Goal: Communication & Community: Answer question/provide support

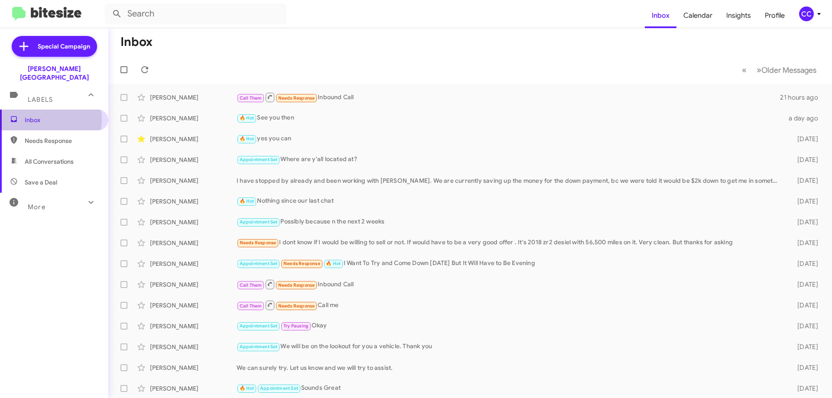
click at [29, 116] on span "Inbox" at bounding box center [62, 120] width 74 height 9
click at [49, 136] on span "Needs Response" at bounding box center [62, 140] width 74 height 9
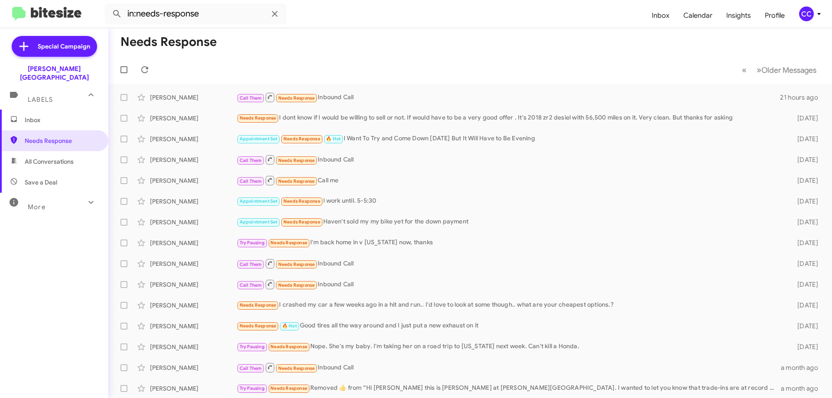
click at [60, 157] on span "All Conversations" at bounding box center [49, 161] width 49 height 9
type input "in:all-conversations"
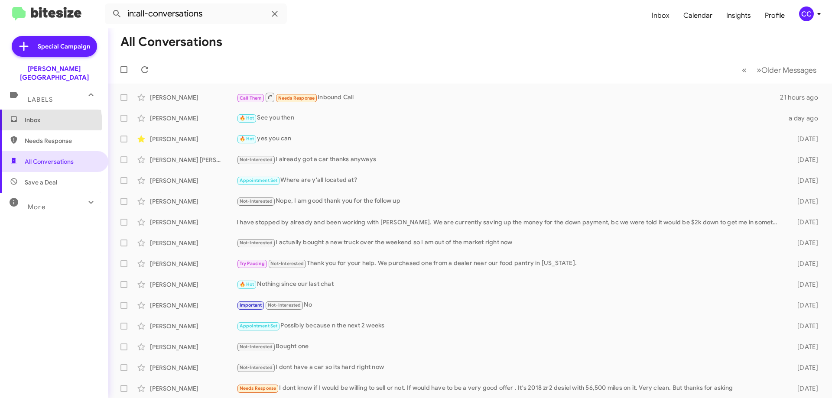
click at [39, 116] on span "Inbox" at bounding box center [62, 120] width 74 height 9
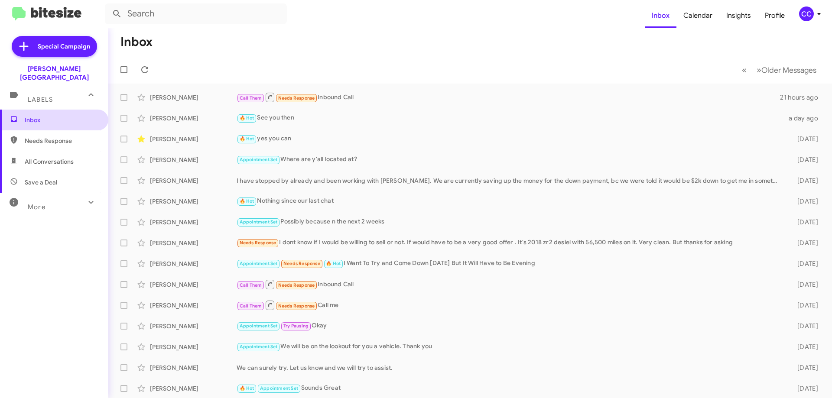
click at [30, 116] on span "Inbox" at bounding box center [62, 120] width 74 height 9
click at [46, 136] on span "Needs Response" at bounding box center [62, 140] width 74 height 9
type input "in:needs-response"
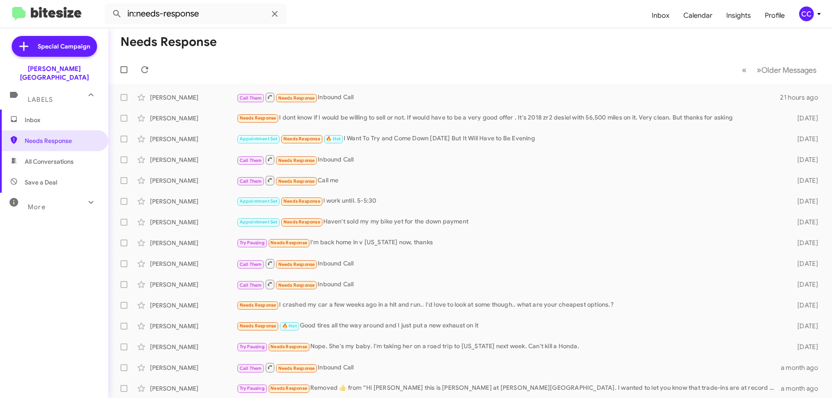
click at [32, 116] on span "Inbox" at bounding box center [62, 120] width 74 height 9
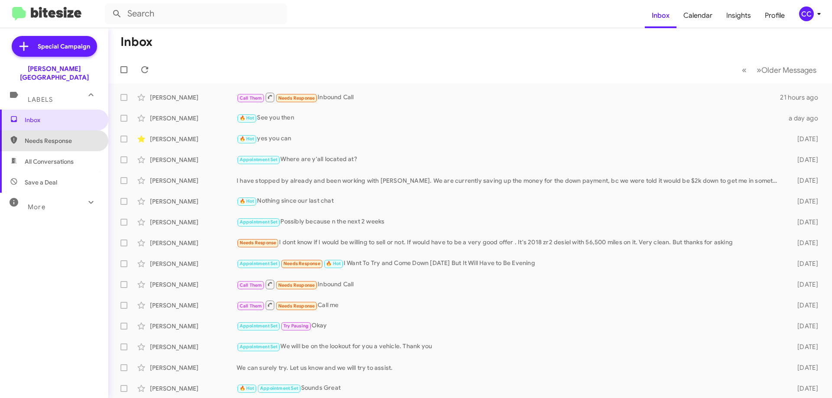
click at [57, 136] on span "Needs Response" at bounding box center [62, 140] width 74 height 9
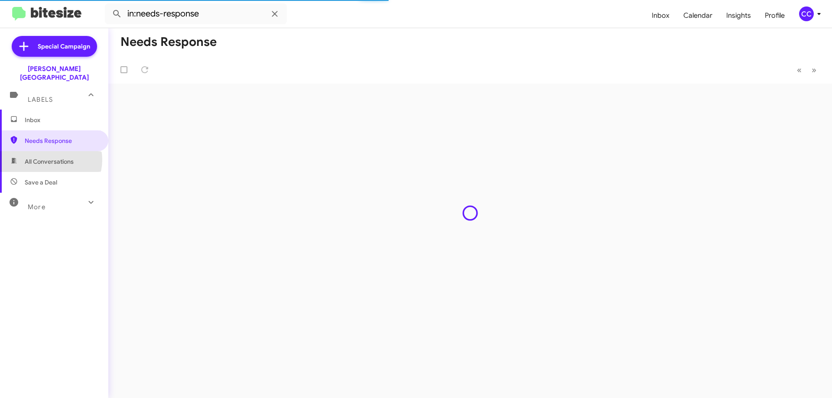
click at [49, 157] on span "All Conversations" at bounding box center [49, 161] width 49 height 9
type input "in:all-conversations"
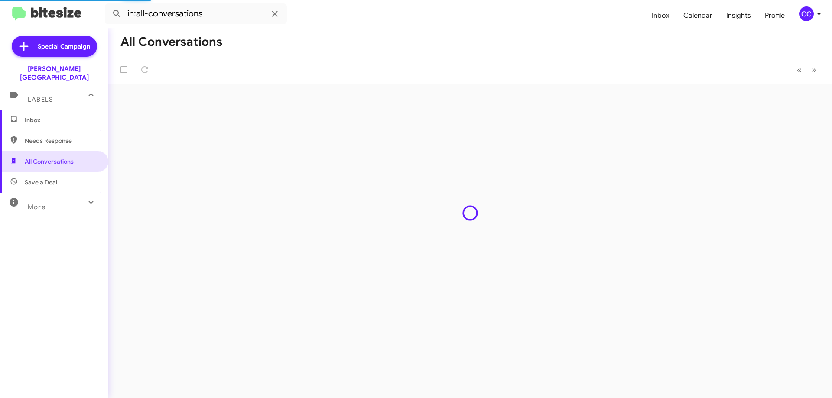
click at [29, 116] on span "Inbox" at bounding box center [62, 120] width 74 height 9
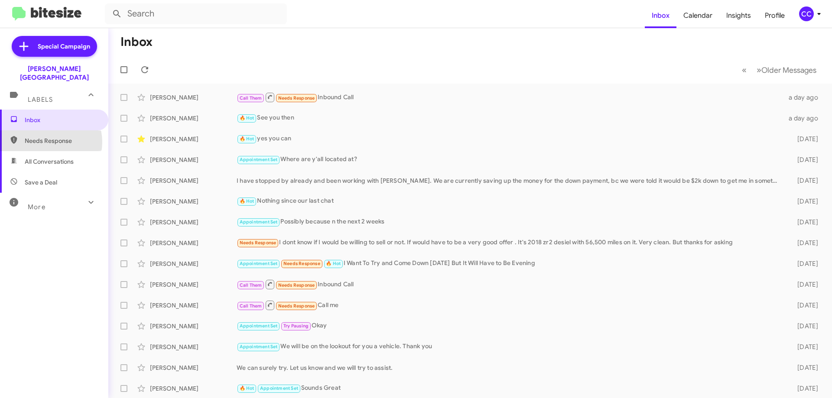
click at [47, 136] on span "Needs Response" at bounding box center [62, 140] width 74 height 9
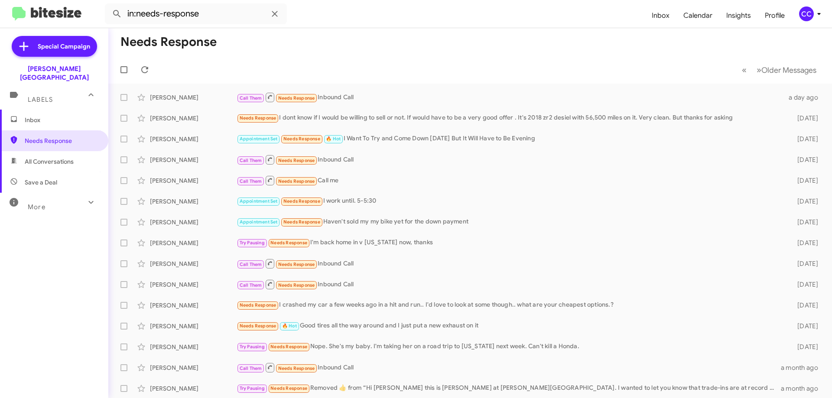
click at [42, 157] on span "All Conversations" at bounding box center [49, 161] width 49 height 9
type input "in:all-conversations"
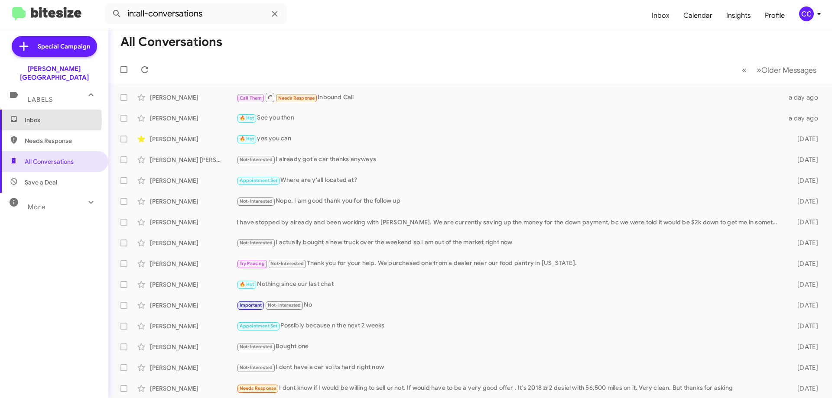
click at [32, 116] on span "Inbox" at bounding box center [62, 120] width 74 height 9
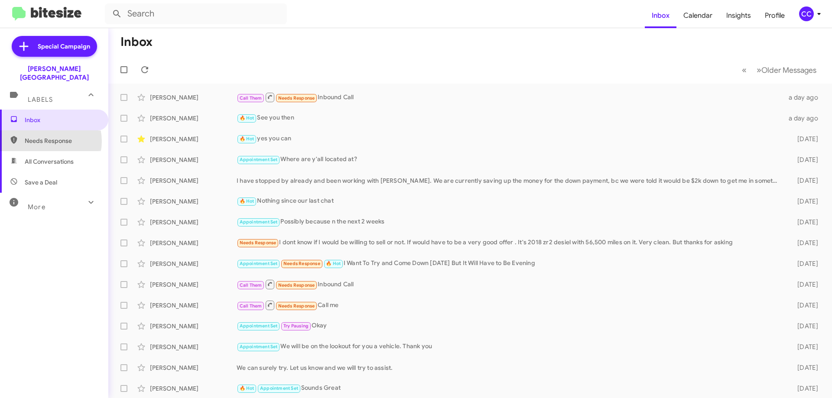
click at [45, 136] on span "Needs Response" at bounding box center [62, 140] width 74 height 9
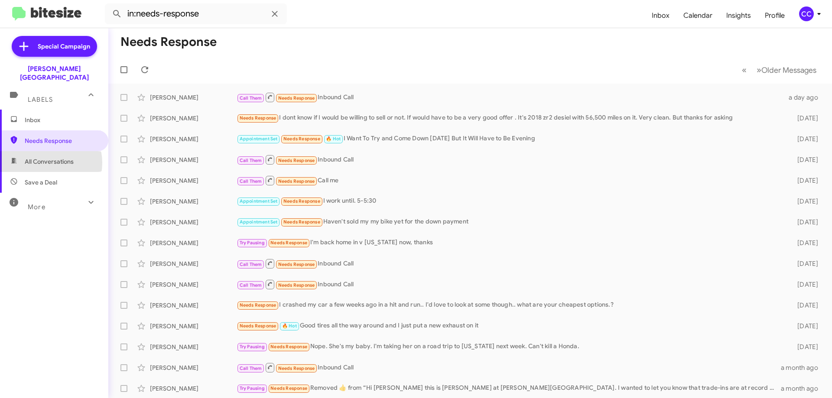
click at [44, 157] on span "All Conversations" at bounding box center [49, 161] width 49 height 9
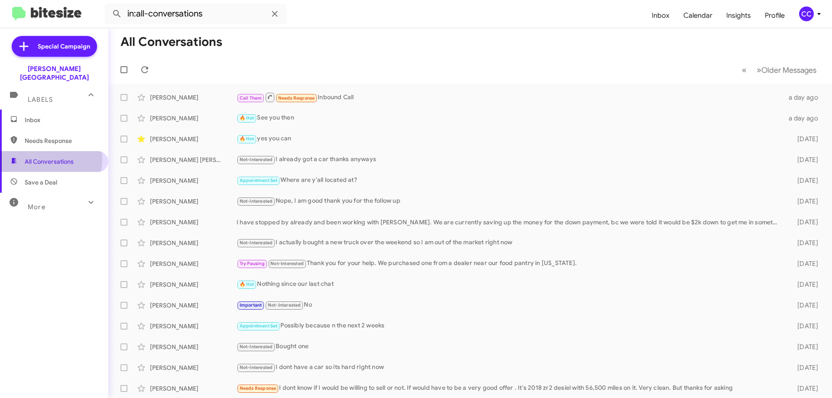
click at [46, 157] on span "All Conversations" at bounding box center [49, 161] width 49 height 9
click at [45, 136] on span "Needs Response" at bounding box center [62, 140] width 74 height 9
type input "in:needs-response"
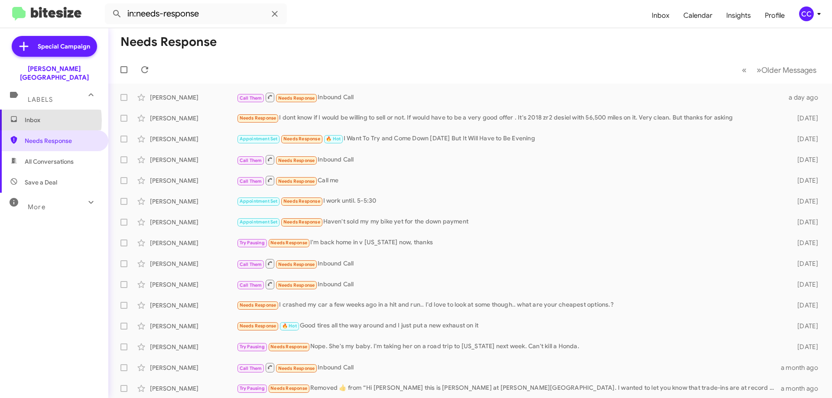
click at [32, 116] on span "Inbox" at bounding box center [62, 120] width 74 height 9
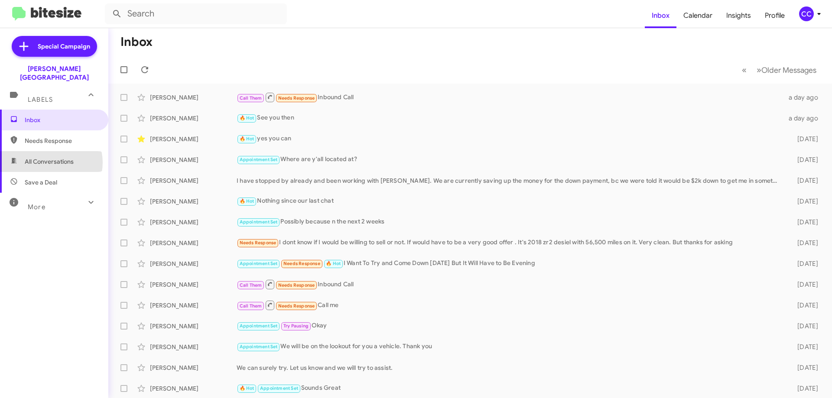
click at [51, 157] on span "All Conversations" at bounding box center [49, 161] width 49 height 9
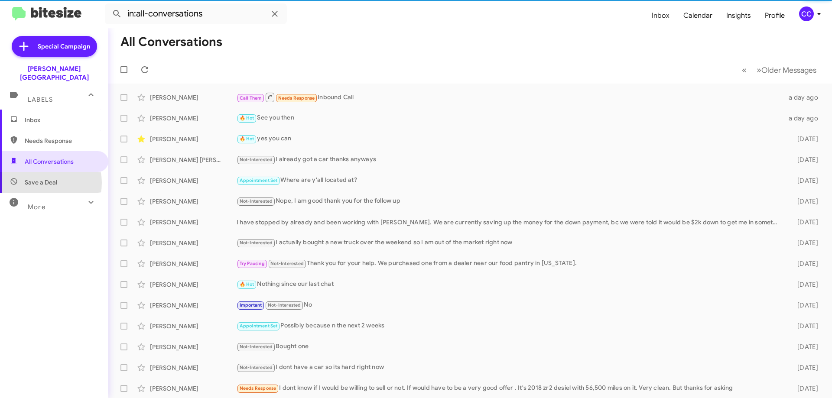
click at [40, 178] on span "Save a Deal" at bounding box center [41, 182] width 32 height 9
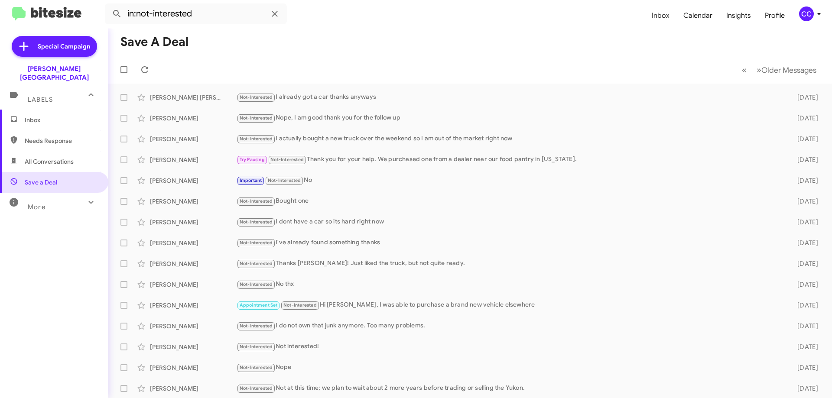
click at [45, 136] on span "Needs Response" at bounding box center [62, 140] width 74 height 9
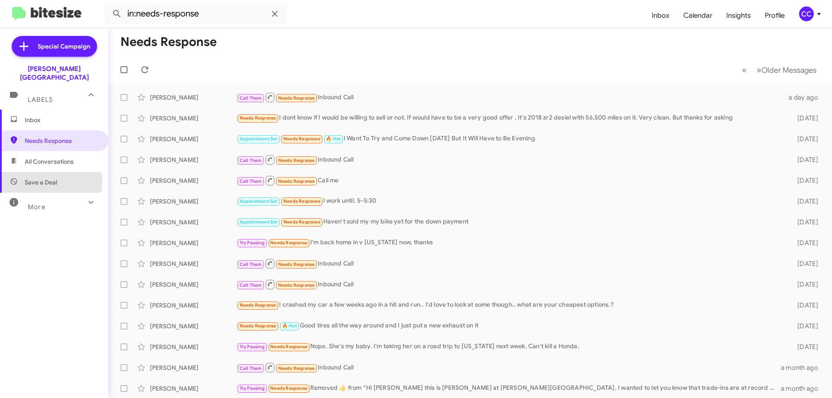
click at [35, 178] on span "Save a Deal" at bounding box center [41, 182] width 32 height 9
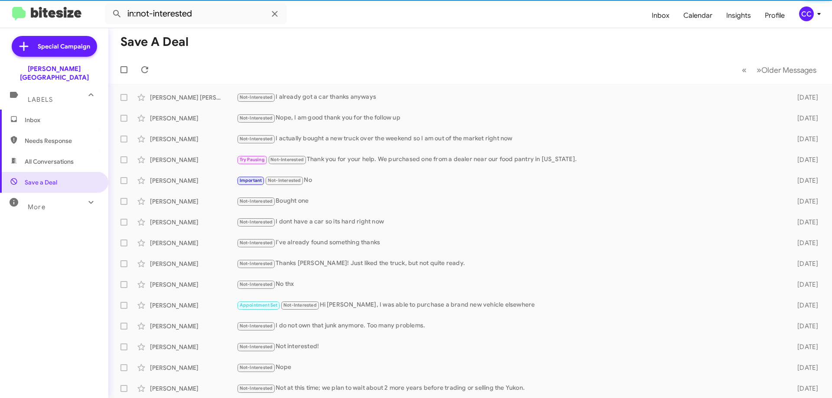
click at [43, 157] on span "All Conversations" at bounding box center [49, 161] width 49 height 9
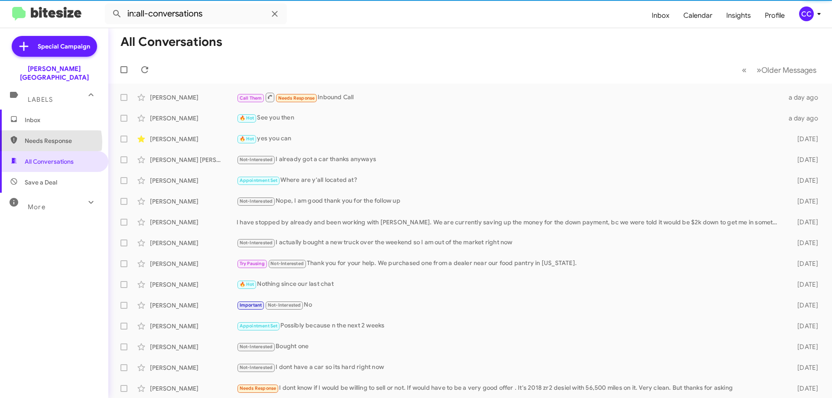
click at [46, 136] on span "Needs Response" at bounding box center [62, 140] width 74 height 9
type input "in:needs-response"
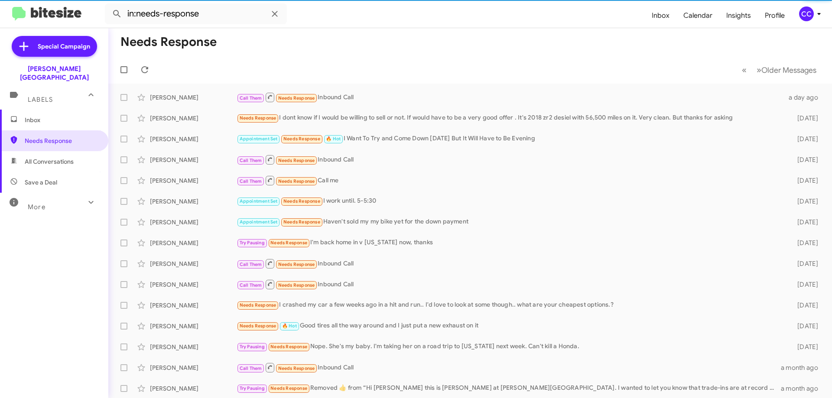
click at [33, 116] on span "Inbox" at bounding box center [62, 120] width 74 height 9
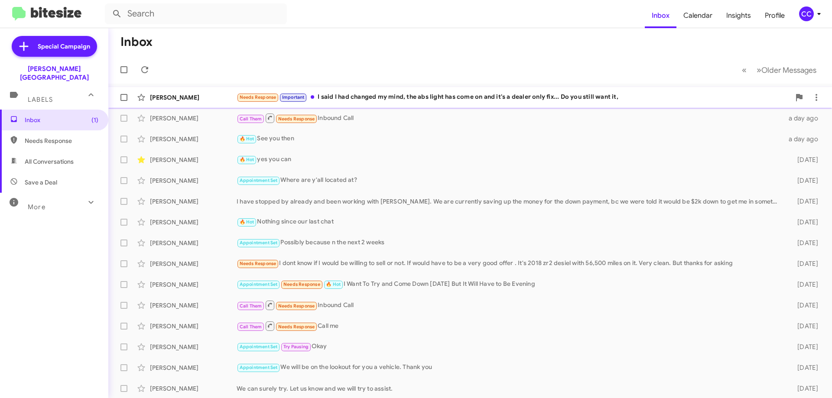
click at [172, 97] on div "Kristy Blevins" at bounding box center [193, 97] width 87 height 9
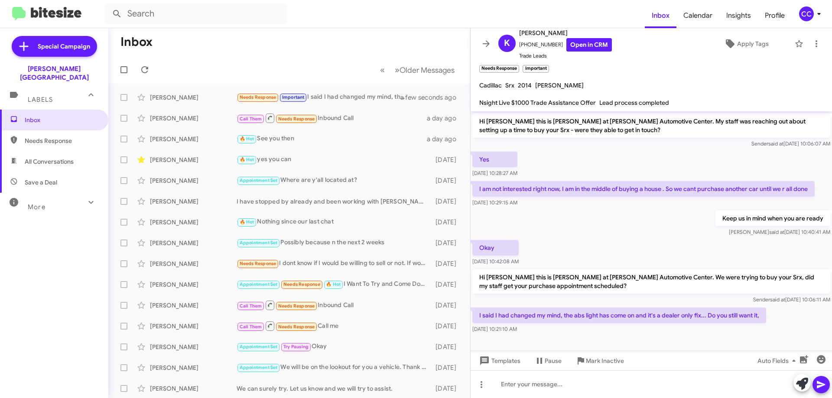
scroll to position [103, 0]
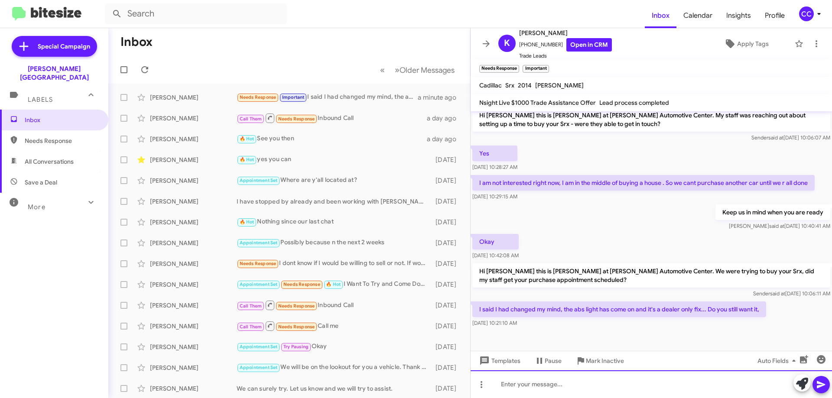
click at [498, 383] on div at bounding box center [651, 384] width 361 height 28
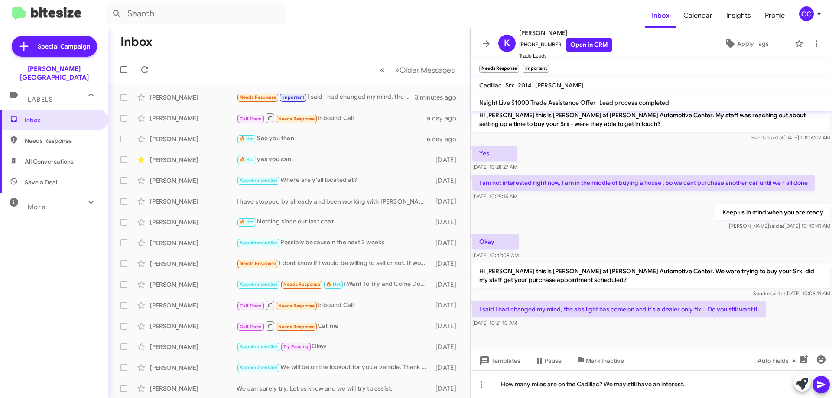
click at [817, 384] on icon at bounding box center [821, 384] width 8 height 7
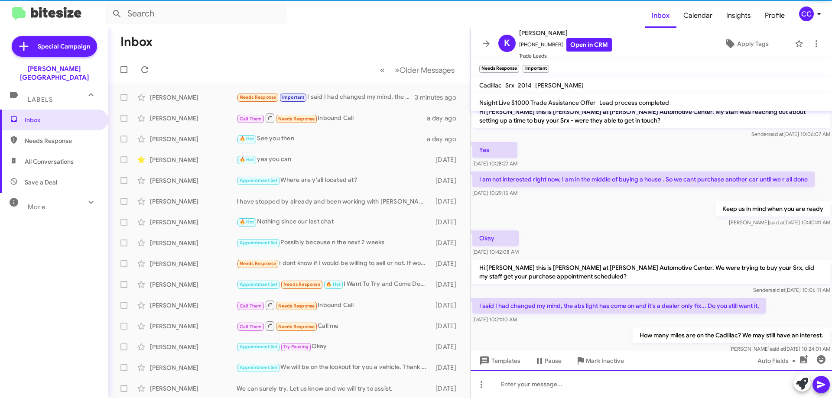
scroll to position [134, 0]
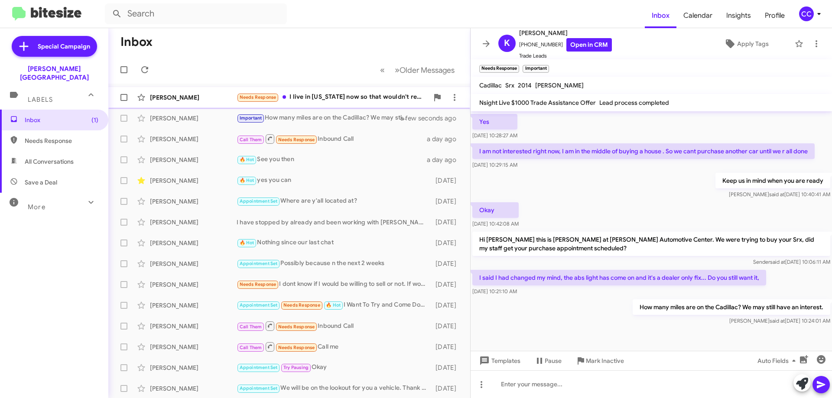
click at [186, 97] on div "Tiffany Hawthorne" at bounding box center [193, 97] width 87 height 9
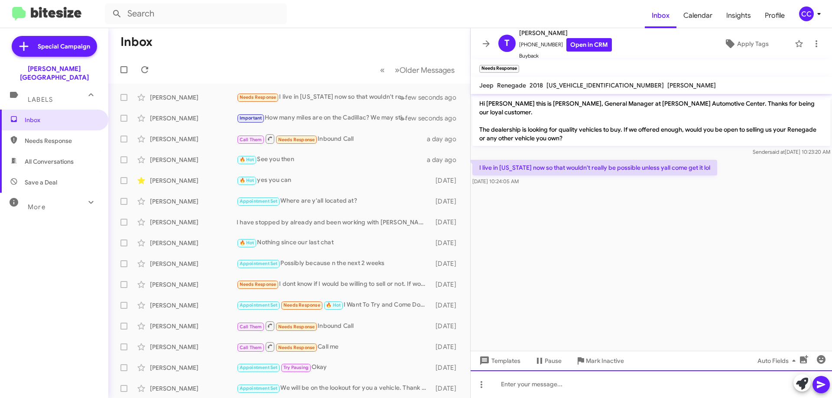
drag, startPoint x: 512, startPoint y: 386, endPoint x: 527, endPoint y: 359, distance: 30.9
click at [511, 386] on div at bounding box center [651, 384] width 361 height 28
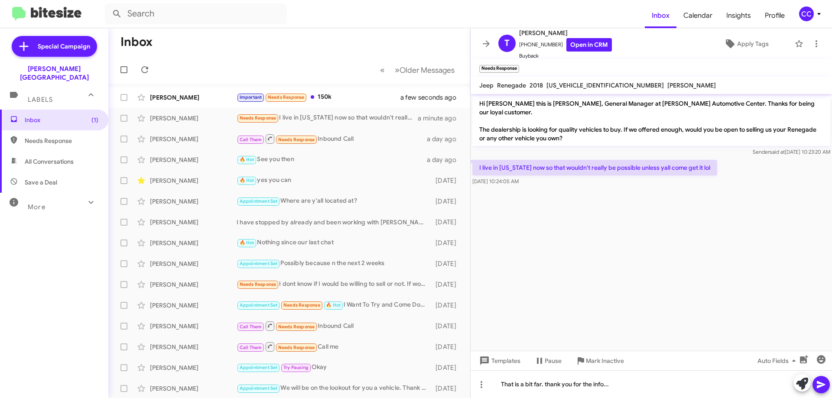
click at [825, 387] on icon at bounding box center [821, 385] width 10 height 10
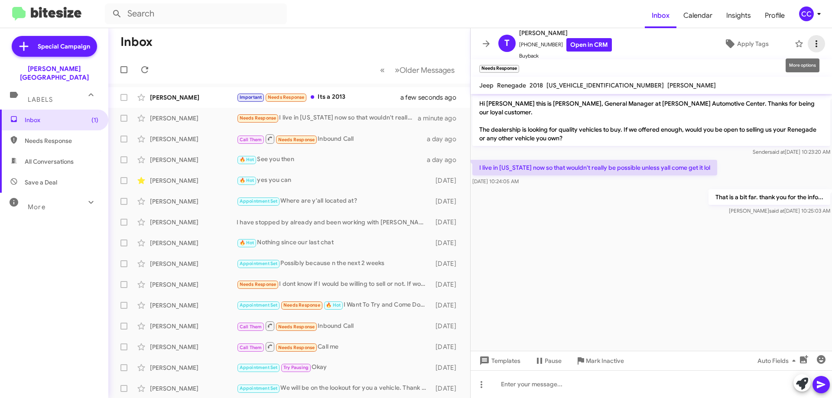
click at [811, 39] on icon at bounding box center [816, 44] width 10 height 10
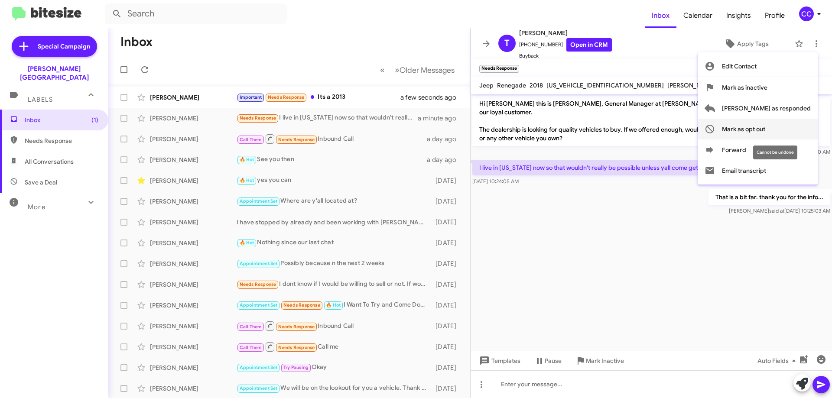
click at [765, 129] on span "Mark as opt out" at bounding box center [743, 129] width 43 height 21
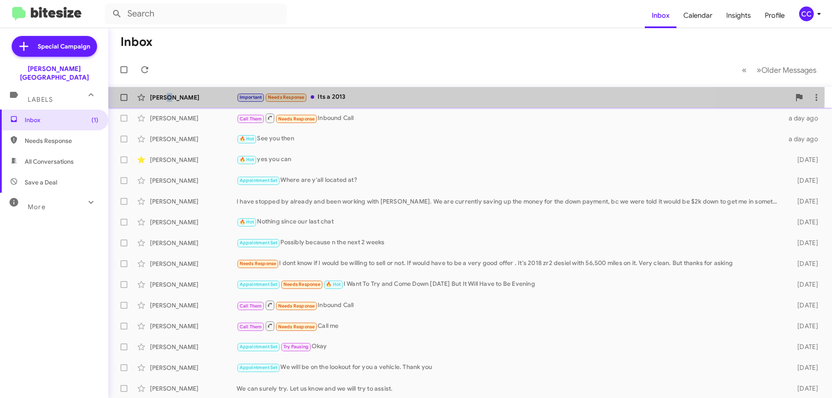
click at [166, 95] on div "Kristy Blevins" at bounding box center [193, 97] width 87 height 9
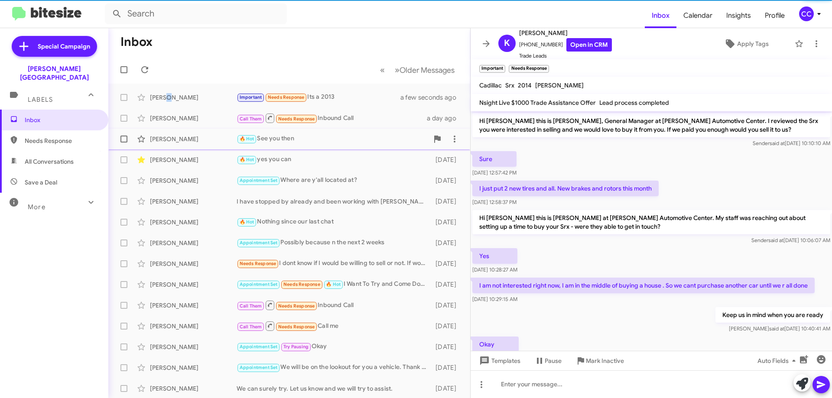
scroll to position [180, 0]
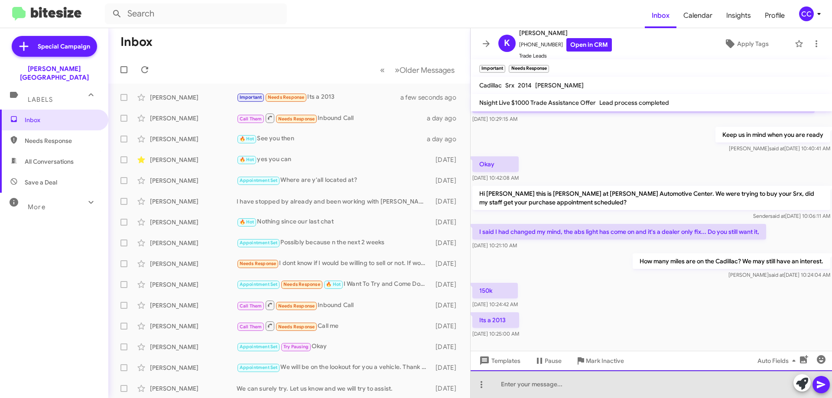
drag, startPoint x: 516, startPoint y: 385, endPoint x: 521, endPoint y: 371, distance: 14.6
click at [516, 385] on div at bounding box center [651, 384] width 361 height 28
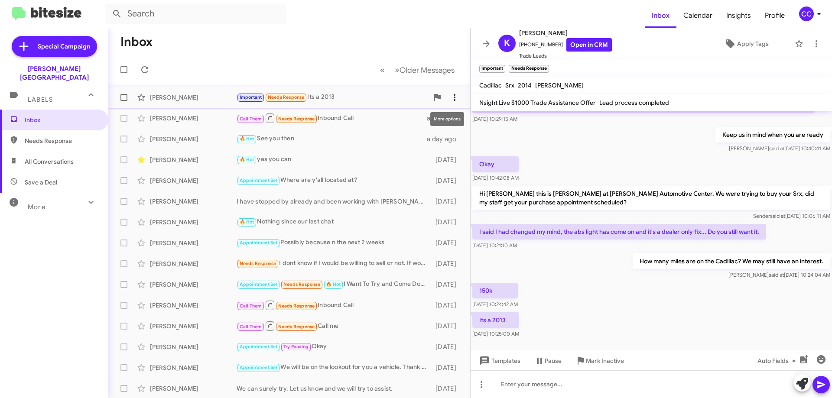
click at [449, 98] on icon at bounding box center [454, 97] width 10 height 10
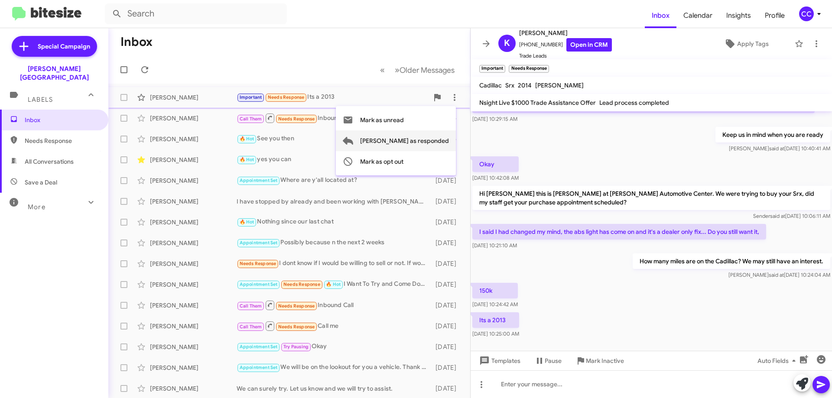
click at [433, 140] on span "Mark as responded" at bounding box center [404, 140] width 89 height 21
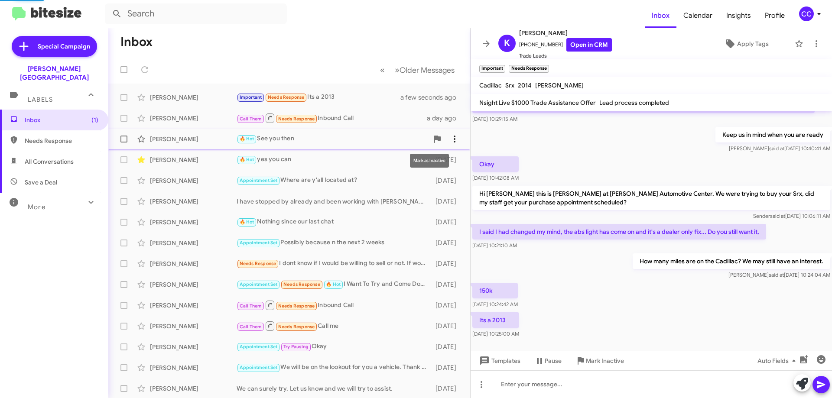
scroll to position [229, 0]
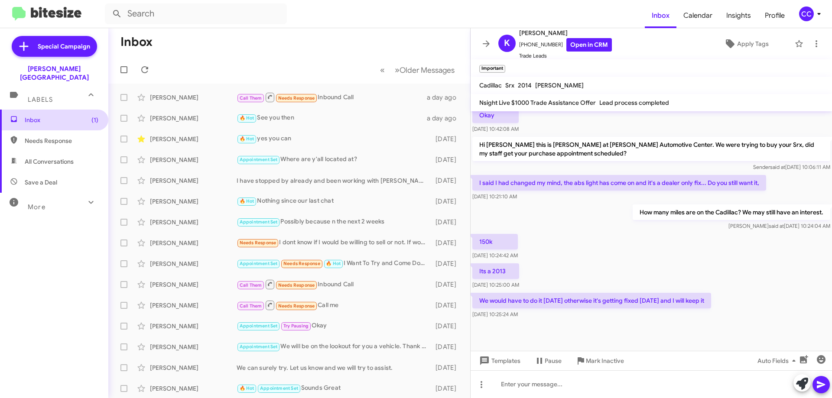
click at [32, 116] on span "Inbox (1)" at bounding box center [62, 120] width 74 height 9
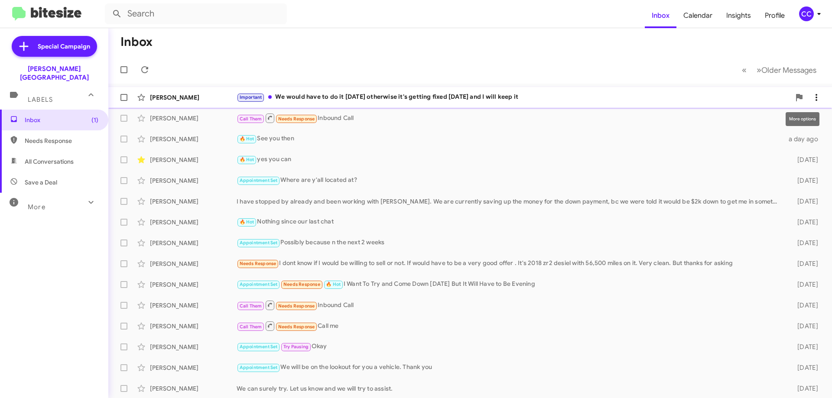
click at [811, 95] on icon at bounding box center [816, 97] width 10 height 10
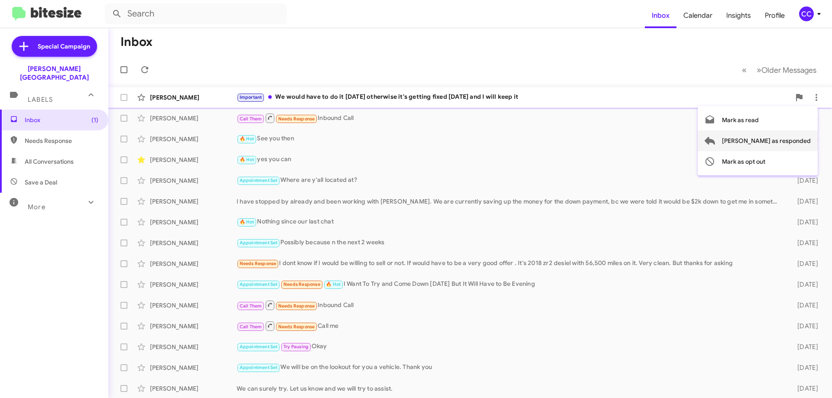
click at [784, 142] on span "Mark as responded" at bounding box center [766, 140] width 89 height 21
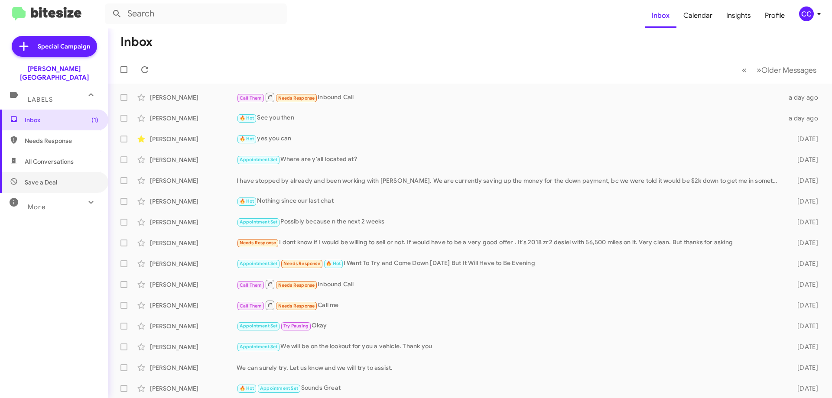
drag, startPoint x: 40, startPoint y: 170, endPoint x: 38, endPoint y: 159, distance: 11.4
click at [40, 178] on span "Save a Deal" at bounding box center [41, 182] width 32 height 9
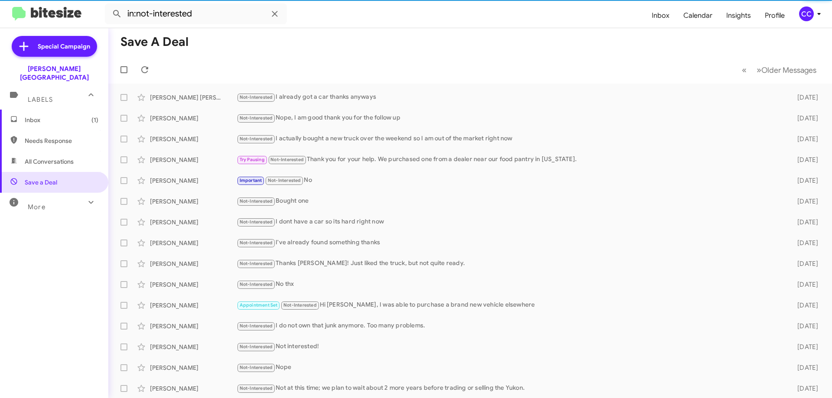
click at [39, 157] on span "All Conversations" at bounding box center [49, 161] width 49 height 9
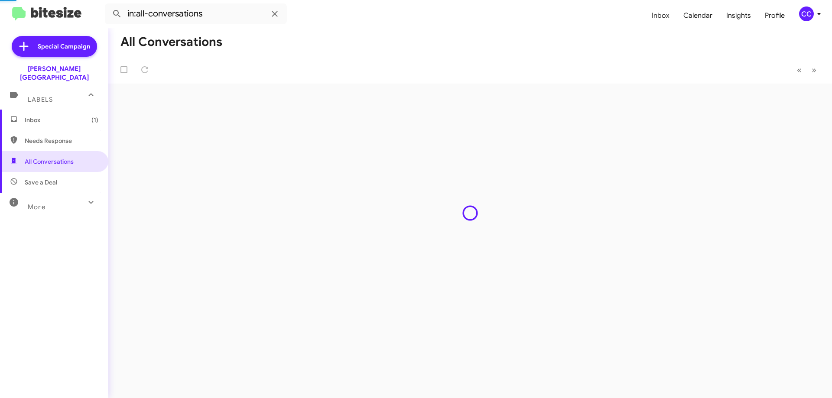
drag, startPoint x: 42, startPoint y: 133, endPoint x: 44, endPoint y: 128, distance: 4.9
click at [43, 136] on span "Needs Response" at bounding box center [62, 140] width 74 height 9
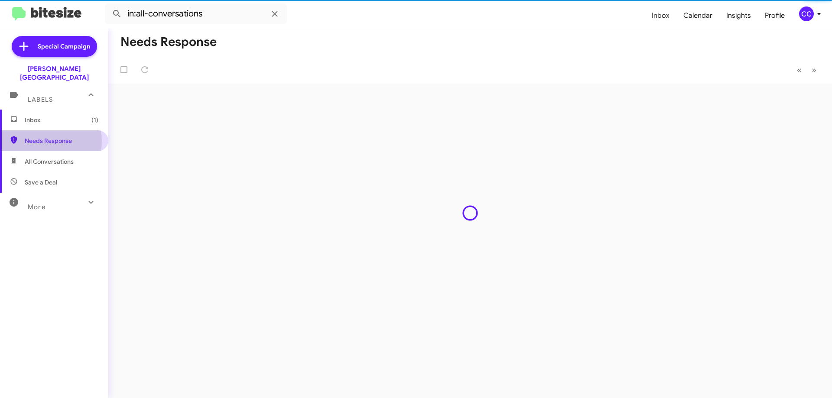
type input "in:needs-response"
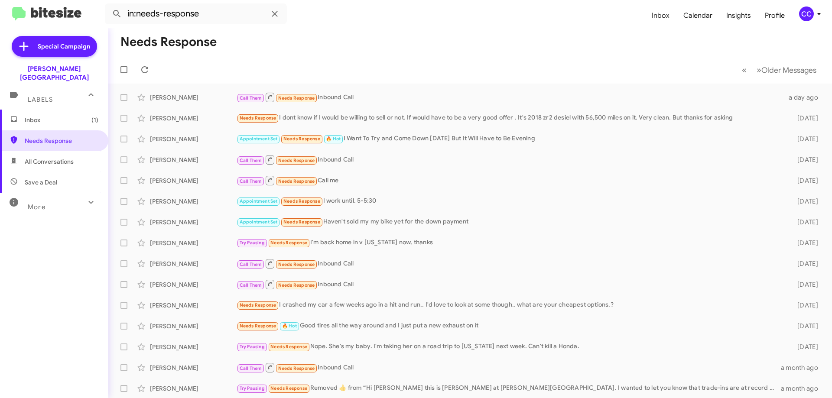
click at [42, 116] on span "Inbox (1)" at bounding box center [62, 120] width 74 height 9
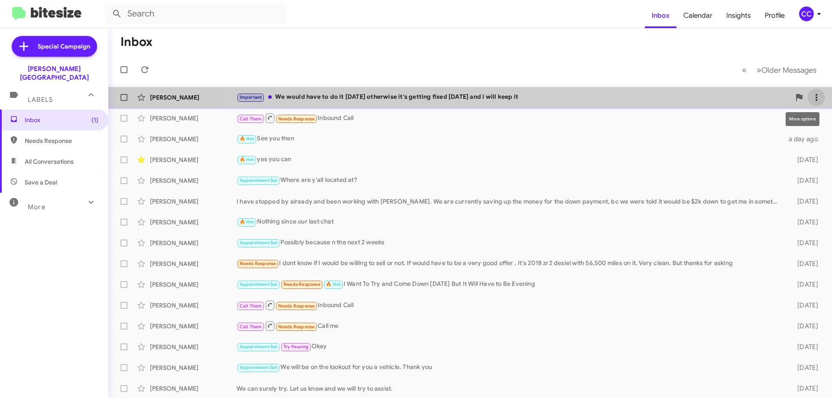
click at [811, 98] on icon at bounding box center [816, 97] width 10 height 10
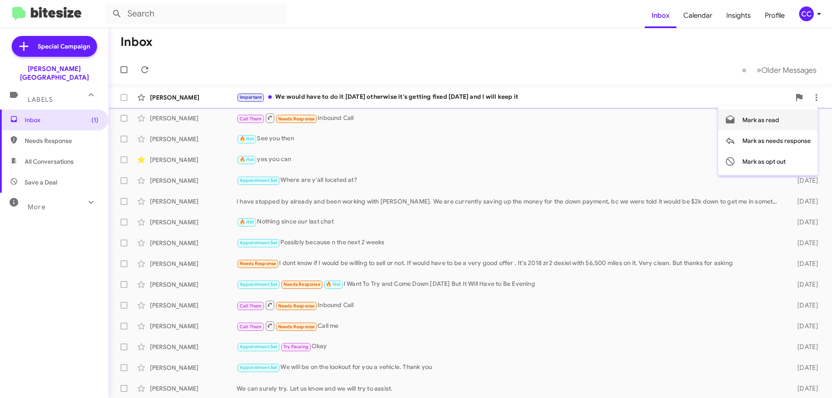
click at [754, 120] on span "Mark as read" at bounding box center [760, 120] width 37 height 21
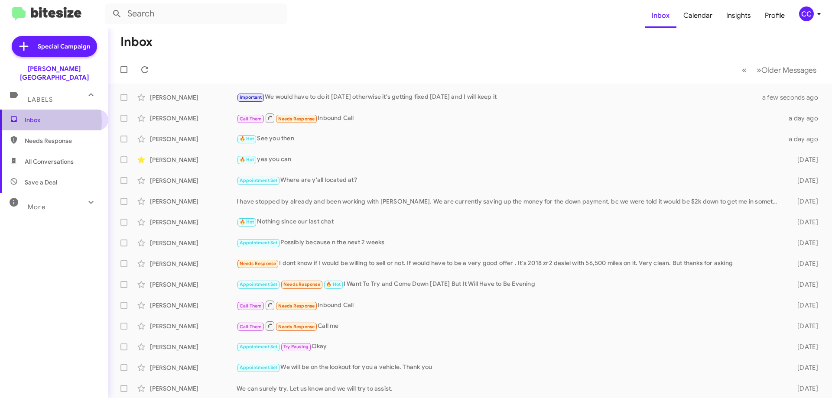
click at [31, 116] on span "Inbox" at bounding box center [62, 120] width 74 height 9
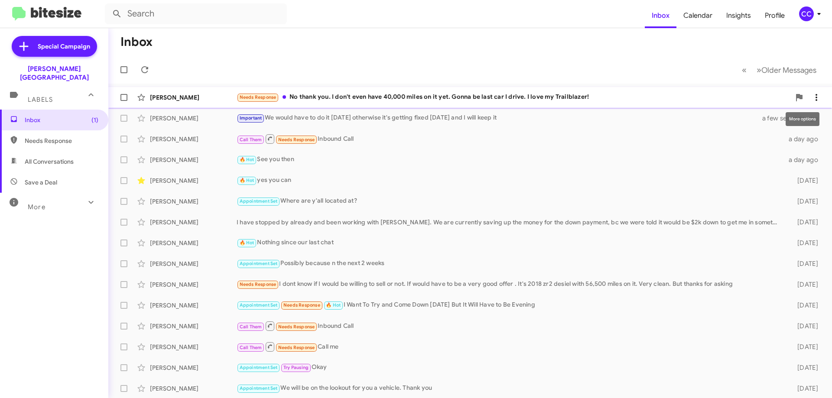
click at [811, 96] on icon at bounding box center [816, 97] width 10 height 10
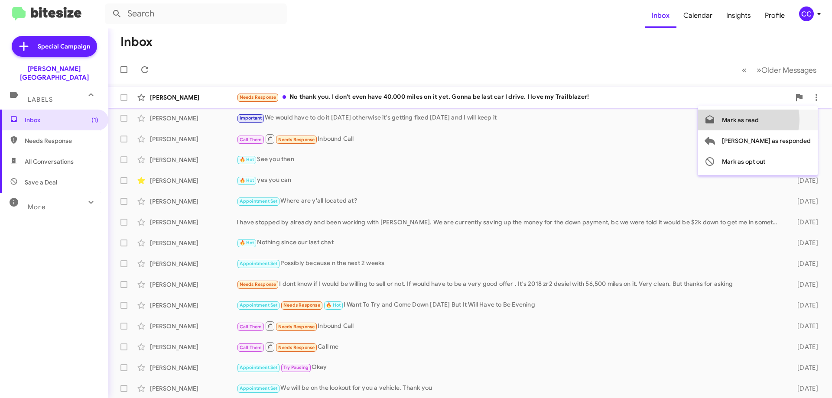
click at [759, 120] on span "Mark as read" at bounding box center [740, 120] width 37 height 21
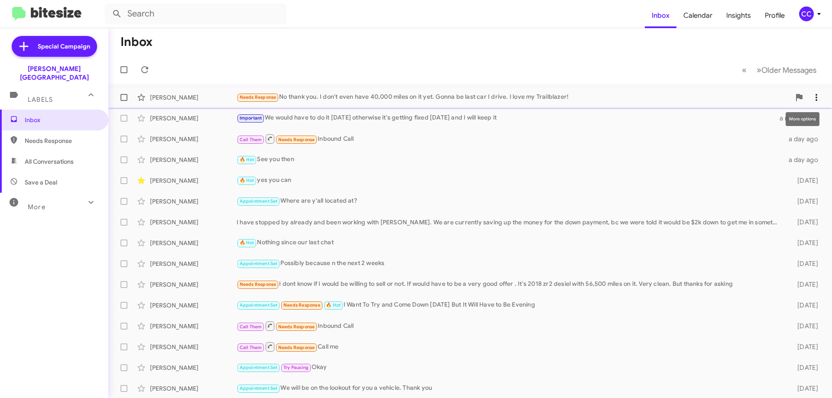
click at [815, 96] on span at bounding box center [816, 97] width 17 height 10
click at [160, 99] on div at bounding box center [416, 199] width 832 height 398
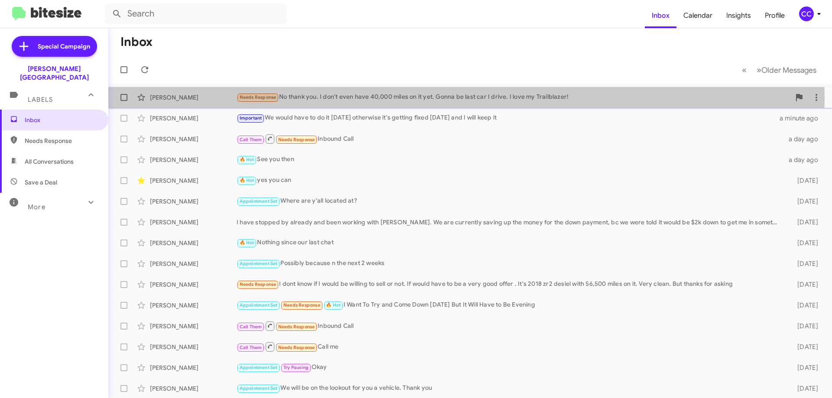
click at [309, 98] on div "Needs Response No thank you. I don't even have 40,000 miles on it yet. Gonna be…" at bounding box center [514, 97] width 554 height 10
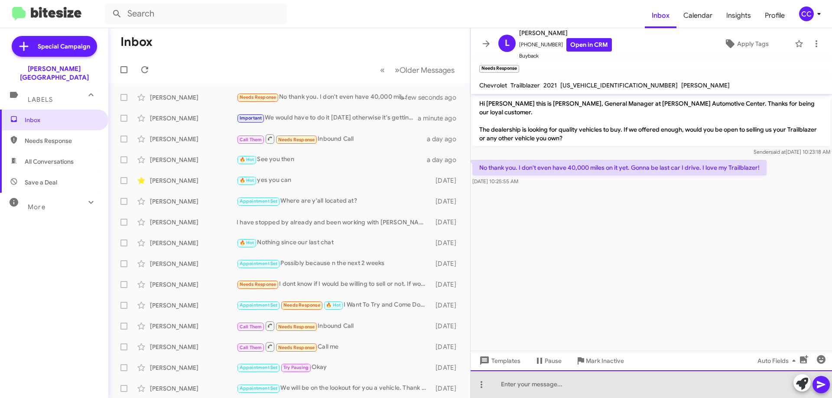
drag, startPoint x: 546, startPoint y: 386, endPoint x: 544, endPoint y: 367, distance: 19.7
click at [546, 385] on div at bounding box center [651, 384] width 361 height 28
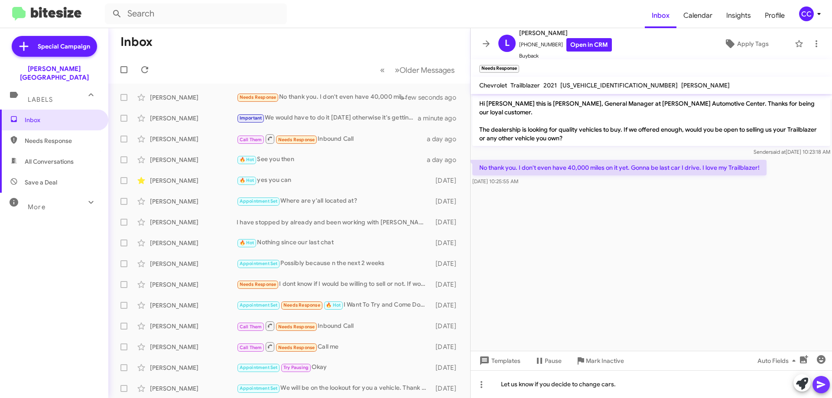
click at [822, 381] on icon at bounding box center [821, 385] width 10 height 10
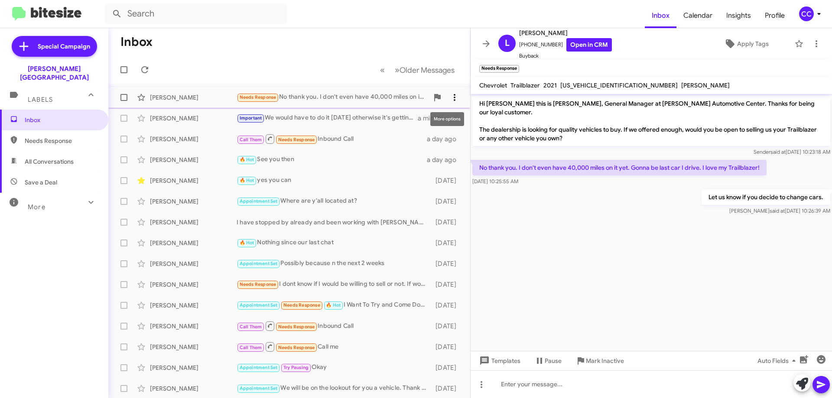
click at [451, 98] on icon at bounding box center [454, 97] width 10 height 10
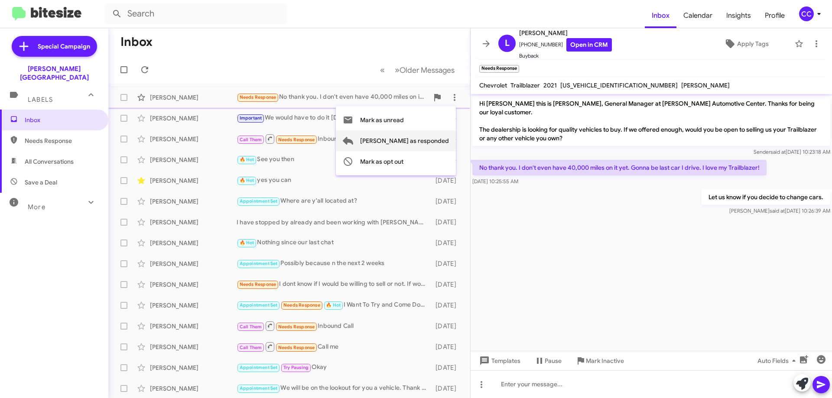
click at [431, 139] on span "Mark as responded" at bounding box center [404, 140] width 89 height 21
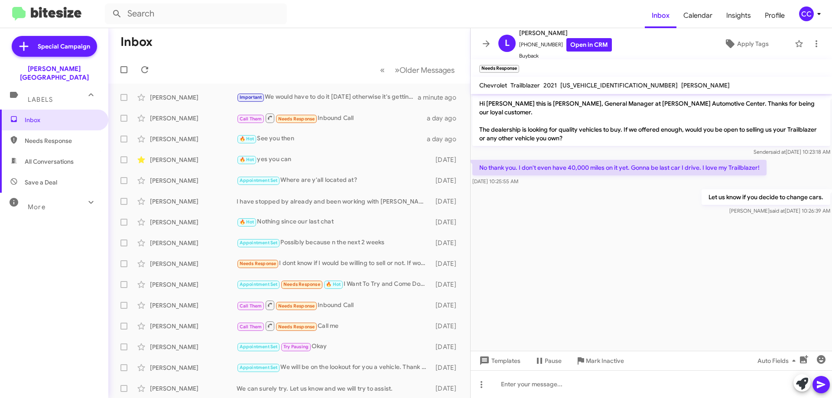
click at [47, 136] on span "Needs Response" at bounding box center [62, 140] width 74 height 9
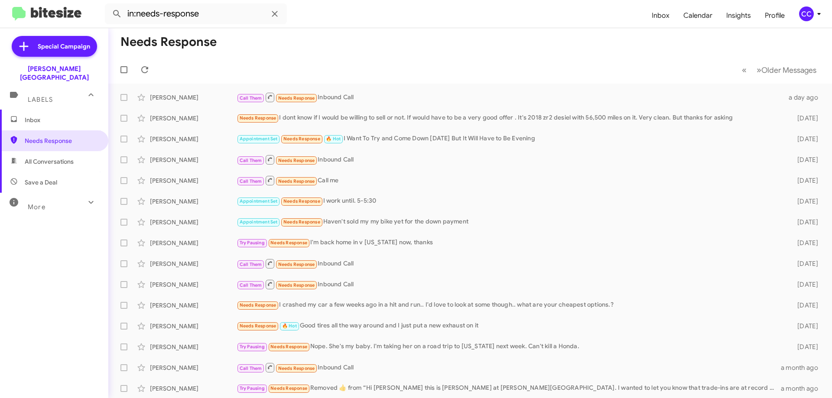
click at [39, 157] on span "All Conversations" at bounding box center [49, 161] width 49 height 9
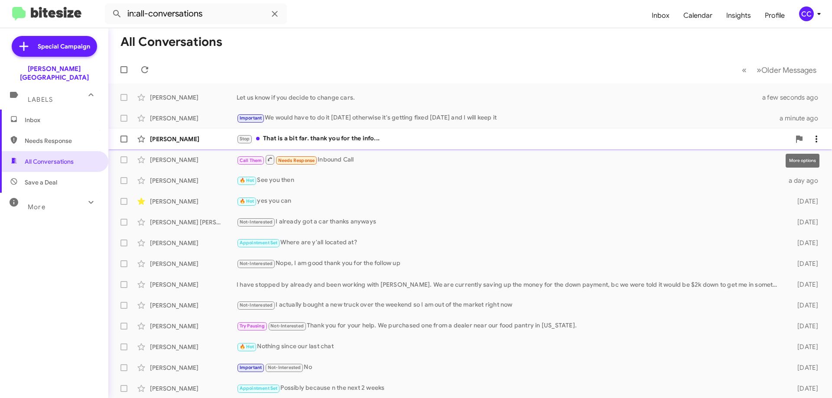
click at [811, 137] on icon at bounding box center [816, 139] width 10 height 10
click at [772, 160] on span "Mark as read" at bounding box center [760, 161] width 37 height 21
click at [36, 136] on span "Needs Response" at bounding box center [62, 140] width 74 height 9
type input "in:needs-response"
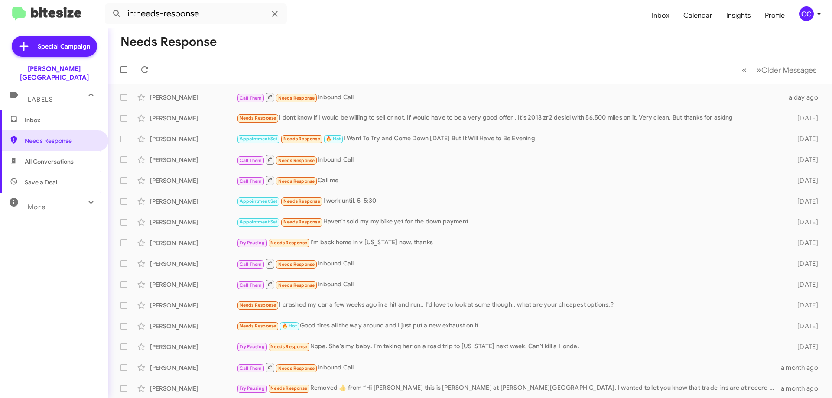
click at [34, 116] on span "Inbox" at bounding box center [62, 120] width 74 height 9
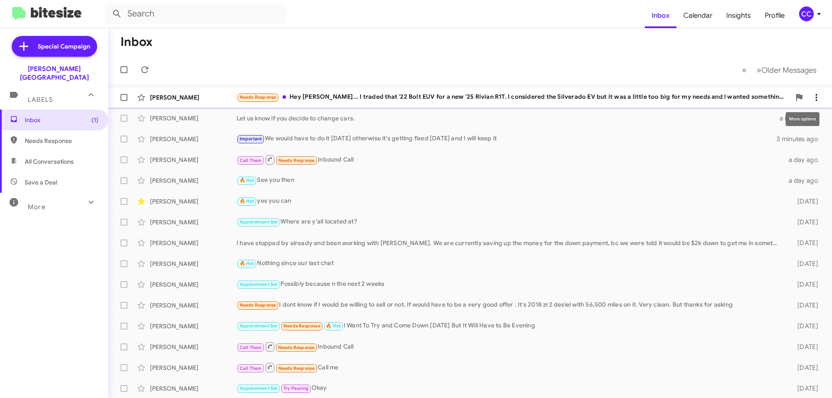
click at [811, 94] on icon at bounding box center [816, 97] width 10 height 10
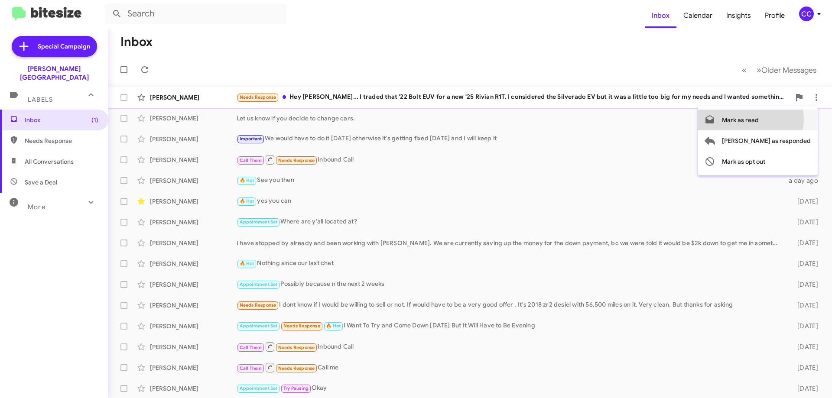
click at [759, 119] on span "Mark as read" at bounding box center [740, 120] width 37 height 21
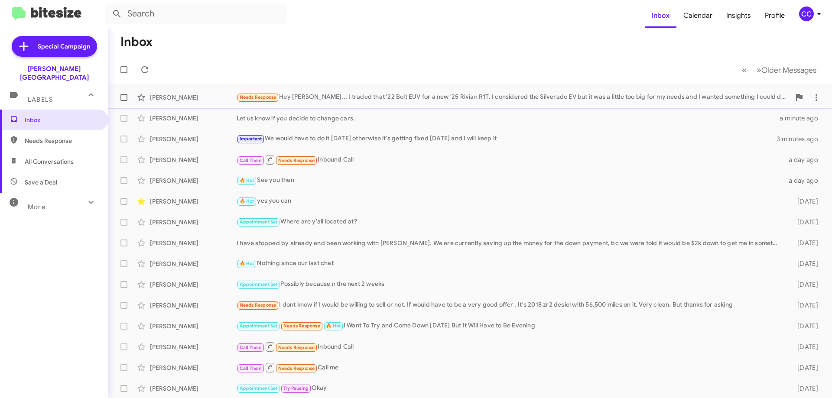
click at [331, 95] on div "Needs Response Hey Chris... I traded that '22 Bolt EUV for a new '25 Rivian R1T…" at bounding box center [514, 97] width 554 height 10
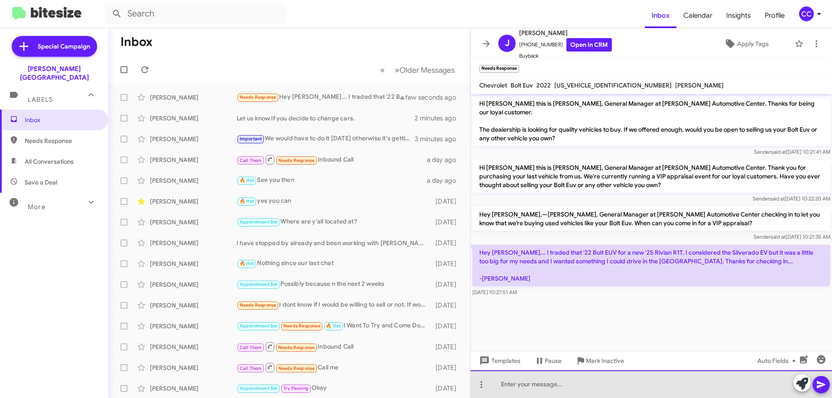
drag, startPoint x: 506, startPoint y: 397, endPoint x: 504, endPoint y: 393, distance: 4.7
click at [505, 394] on div at bounding box center [651, 384] width 361 height 28
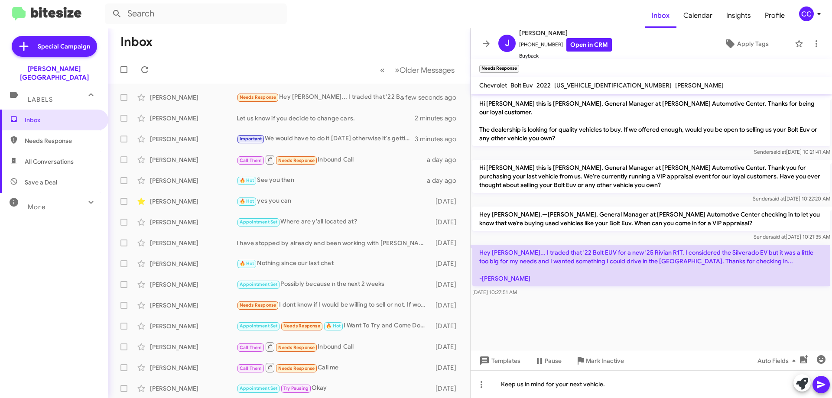
click at [822, 386] on icon at bounding box center [821, 384] width 8 height 7
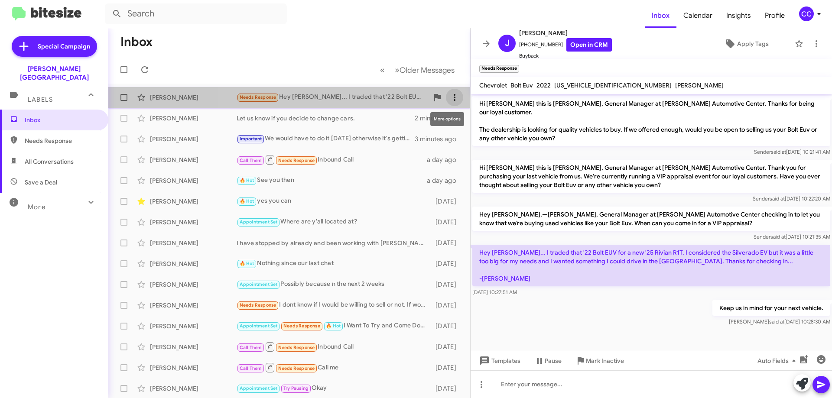
click at [449, 93] on icon at bounding box center [454, 97] width 10 height 10
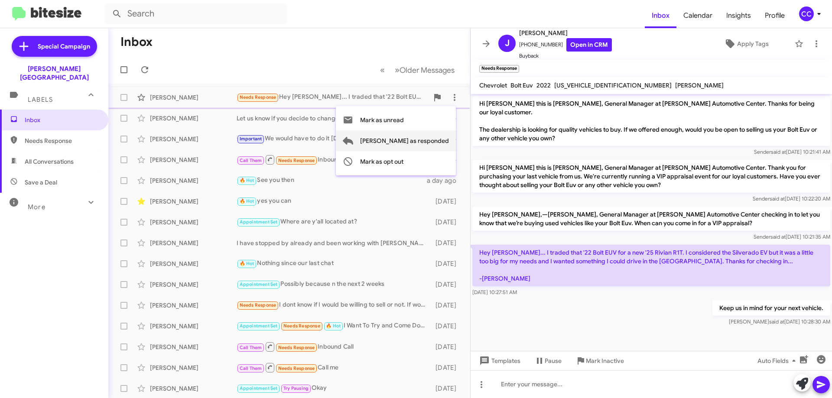
click at [430, 139] on span "Mark as responded" at bounding box center [404, 140] width 89 height 21
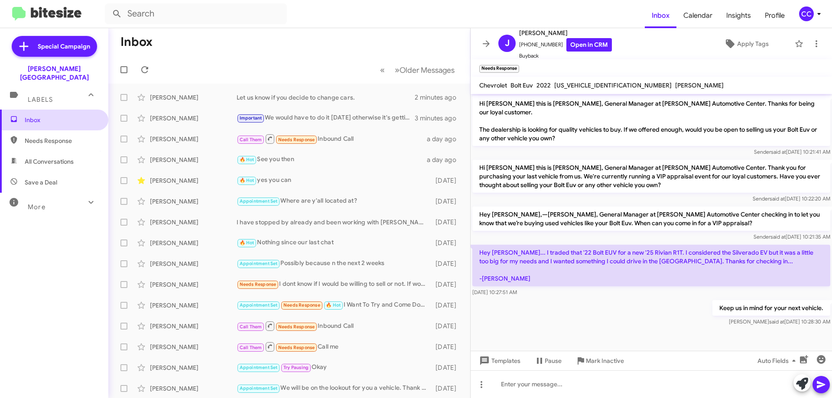
click at [33, 116] on span "Inbox" at bounding box center [62, 120] width 74 height 9
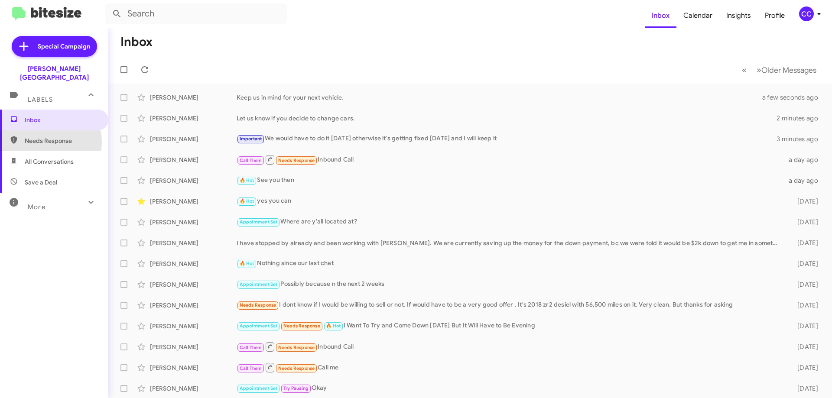
click at [36, 136] on span "Needs Response" at bounding box center [62, 140] width 74 height 9
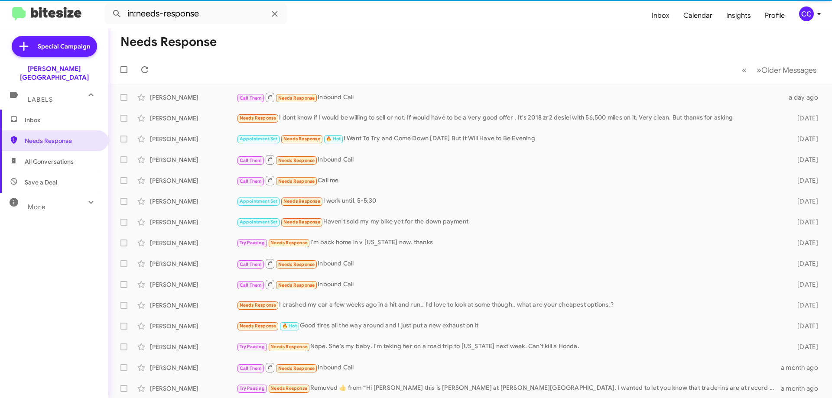
click at [40, 157] on span "All Conversations" at bounding box center [49, 161] width 49 height 9
type input "in:all-conversations"
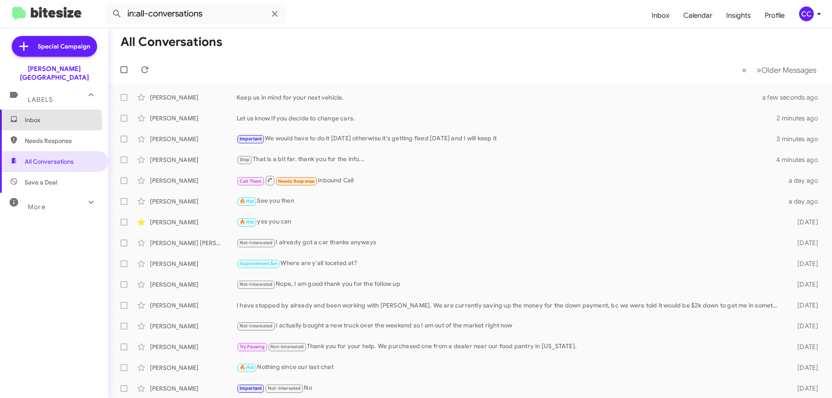
click at [37, 116] on span "Inbox" at bounding box center [62, 120] width 74 height 9
